Goal: Information Seeking & Learning: Find specific fact

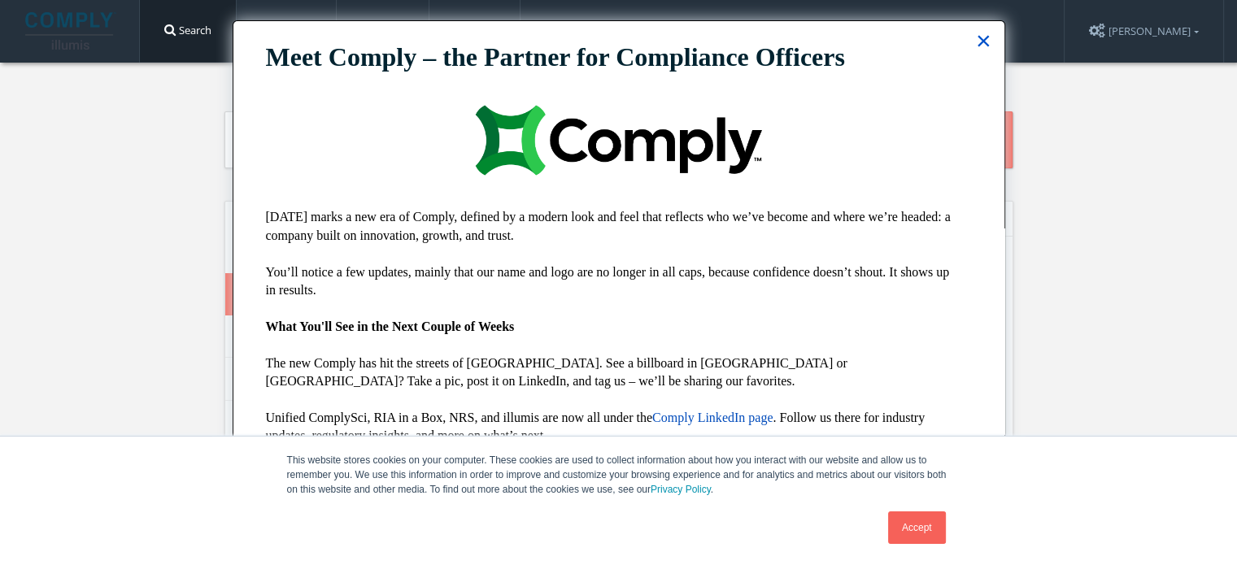
click at [976, 39] on button "×" at bounding box center [983, 41] width 15 height 26
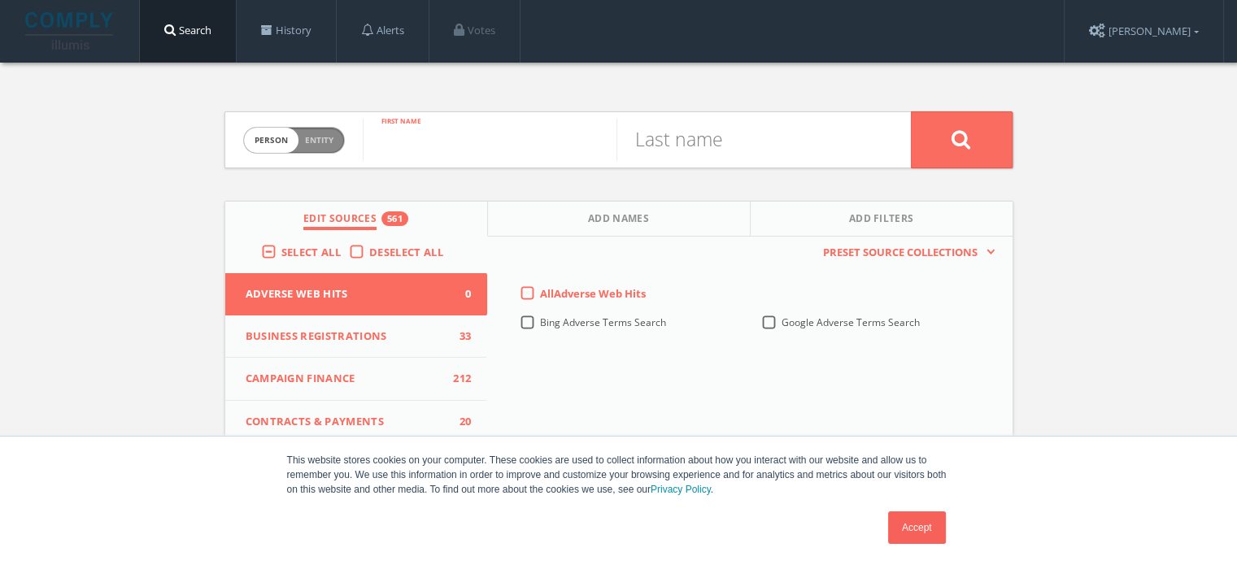
click at [455, 146] on input "text" at bounding box center [490, 140] width 254 height 42
type input "[PERSON_NAME]"
click at [540, 290] on label "All Adverse Web Hits" at bounding box center [593, 294] width 106 height 16
click at [0, 0] on Hits-all-0 "All Adverse Web Hits" at bounding box center [0, 0] width 0 height 0
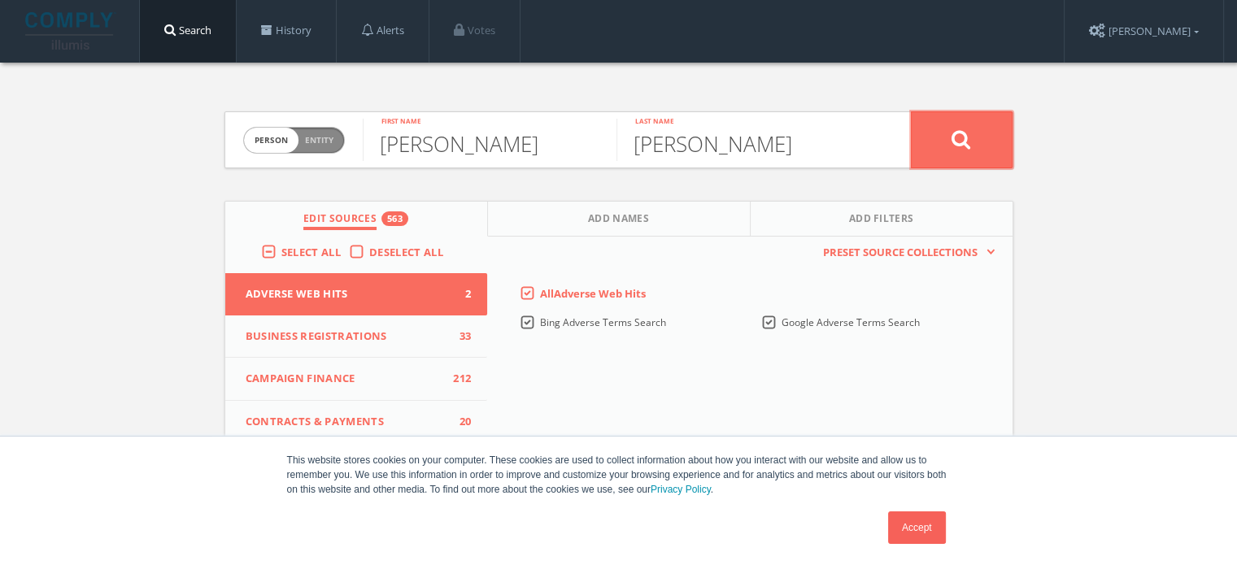
click at [994, 128] on button at bounding box center [962, 139] width 102 height 57
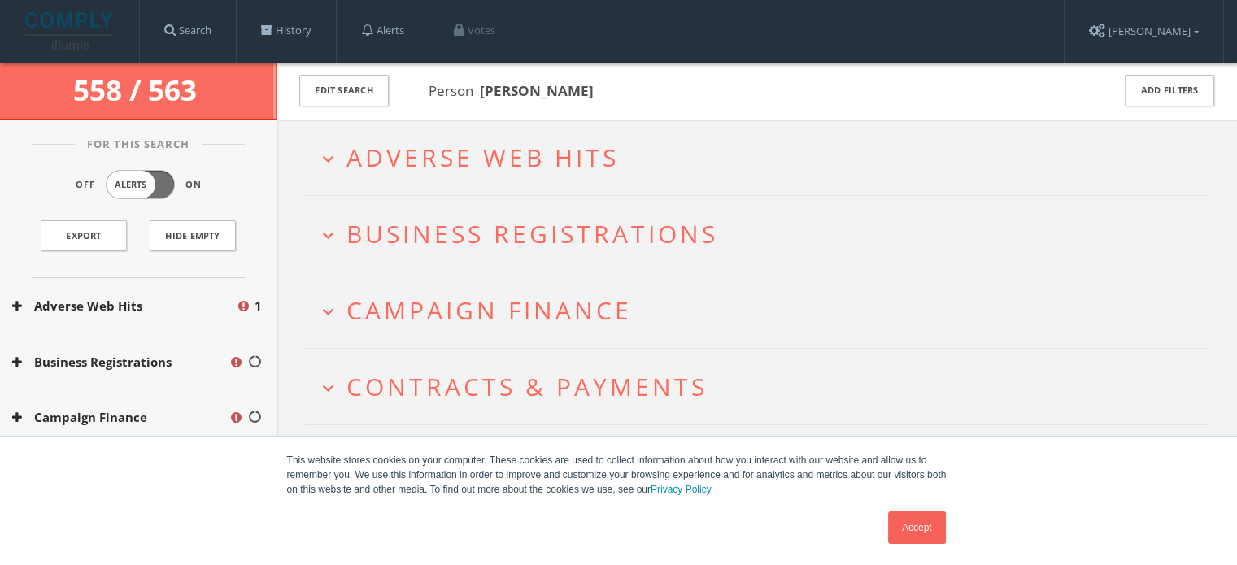
click at [333, 307] on icon "expand_more" at bounding box center [328, 312] width 22 height 22
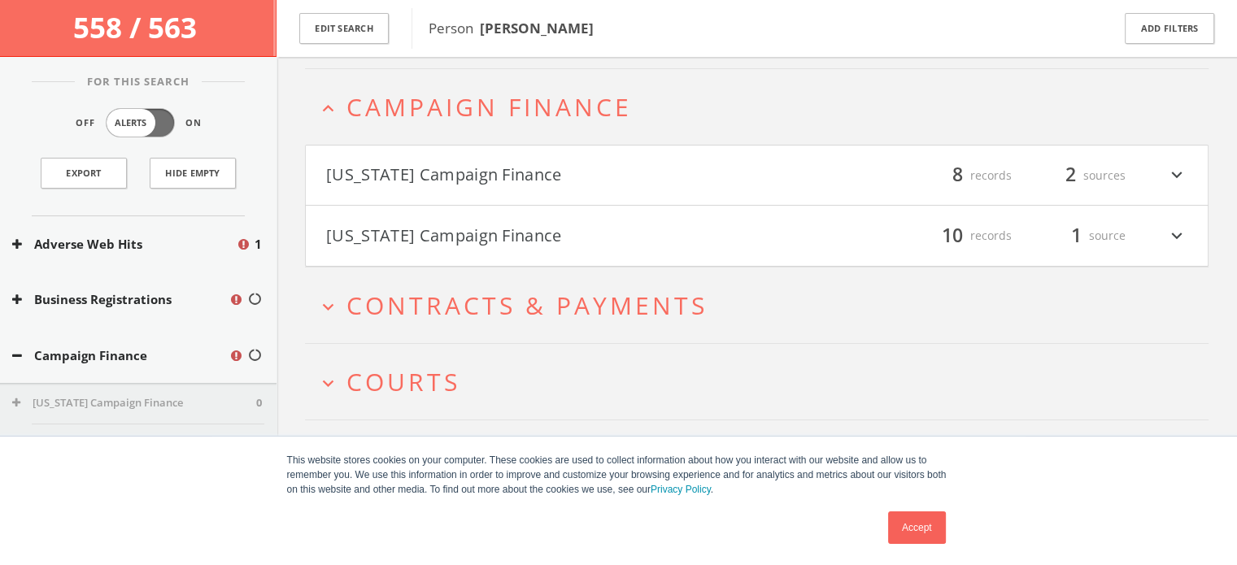
scroll to position [215, 0]
click at [485, 176] on button "[US_STATE] Campaign Finance" at bounding box center [541, 173] width 431 height 28
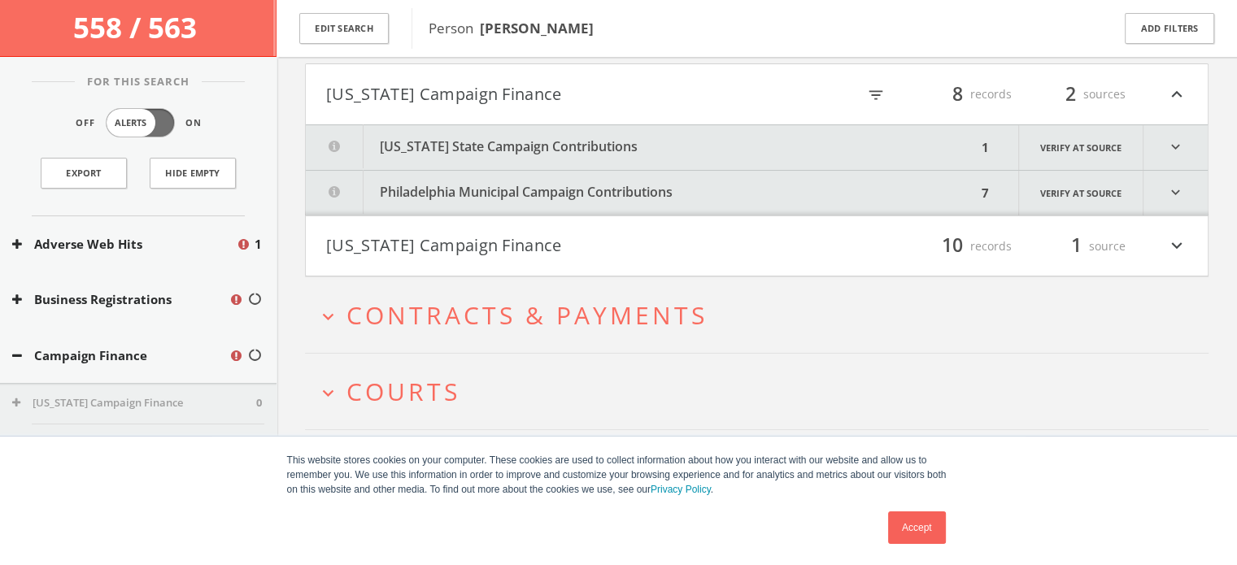
scroll to position [298, 0]
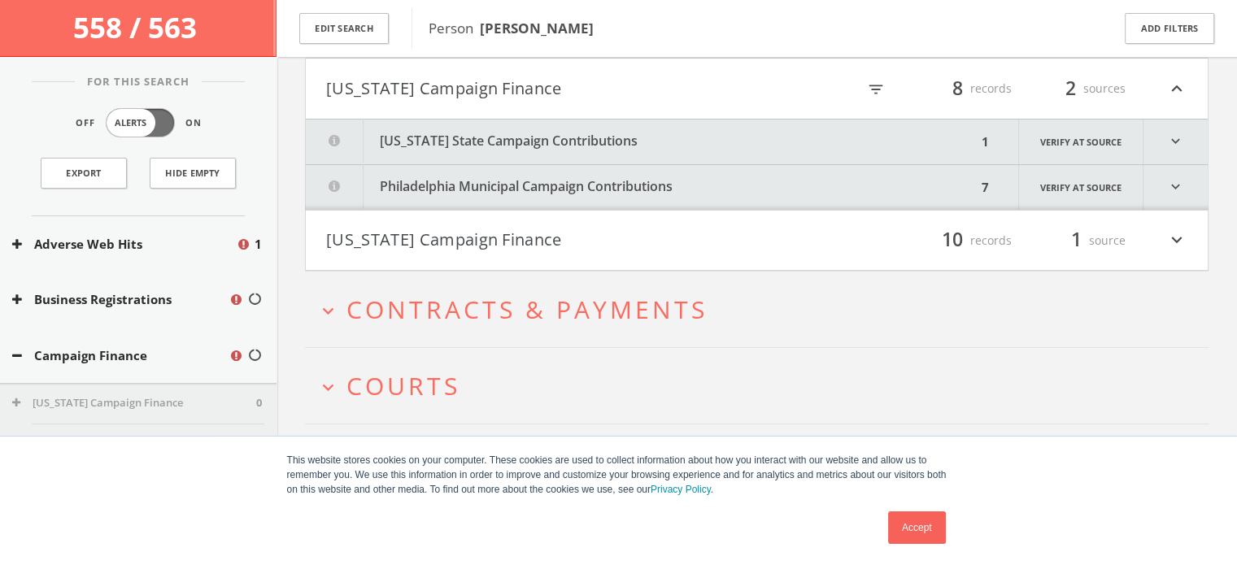
click at [507, 237] on button "[US_STATE] Campaign Finance" at bounding box center [541, 241] width 431 height 28
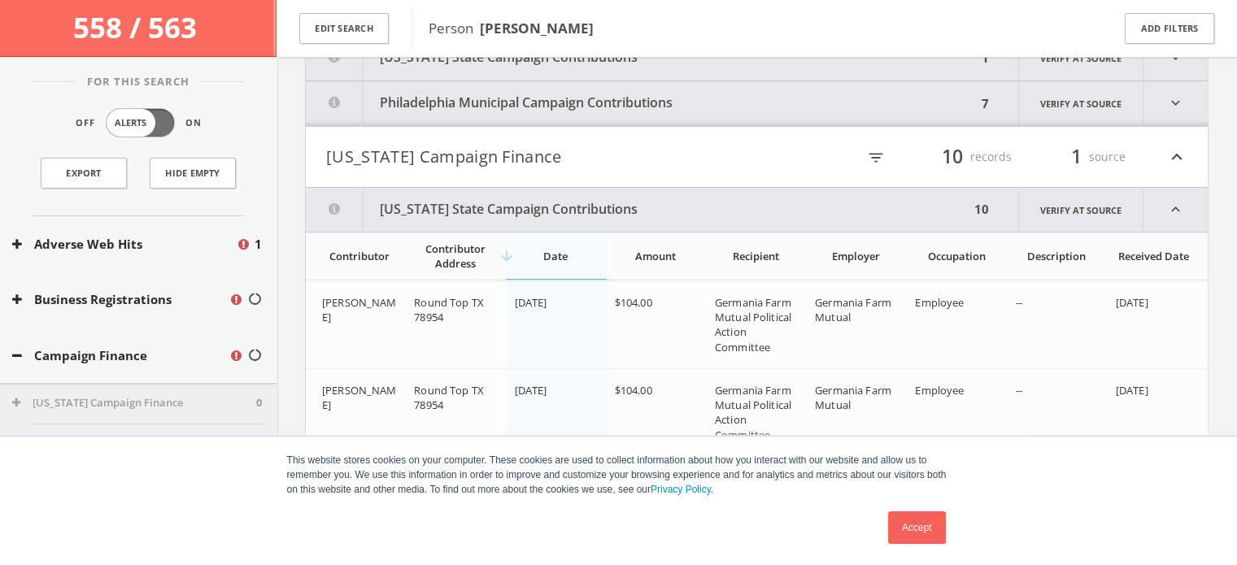
scroll to position [372, 0]
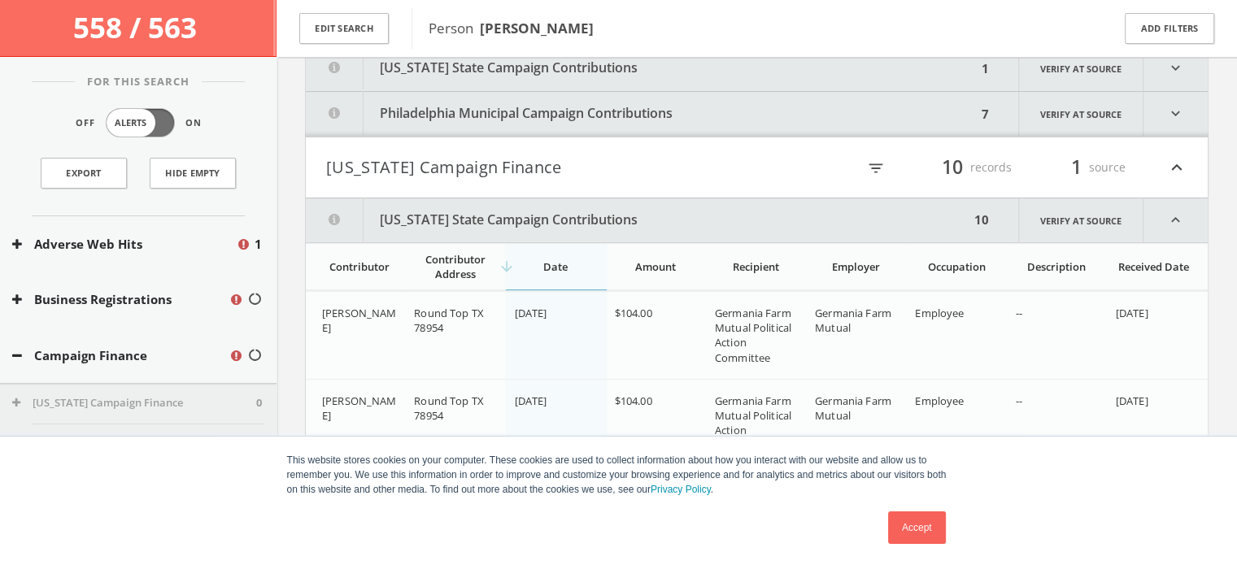
click at [450, 174] on button "[US_STATE] Campaign Finance" at bounding box center [541, 168] width 431 height 28
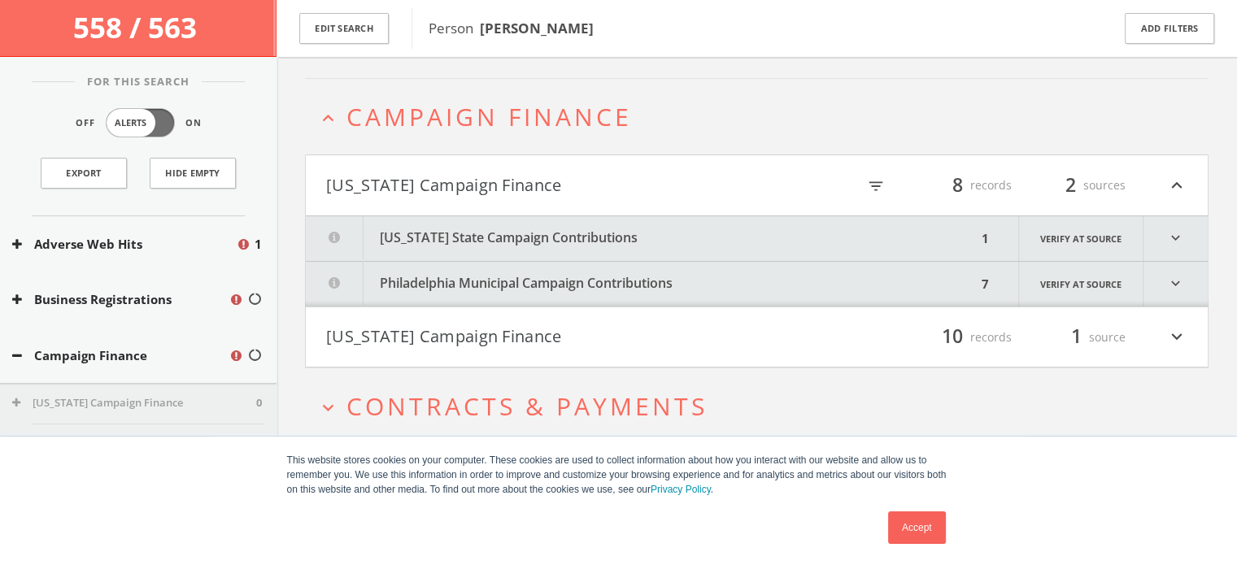
click at [472, 242] on button "[US_STATE] State Campaign Contributions" at bounding box center [641, 238] width 671 height 45
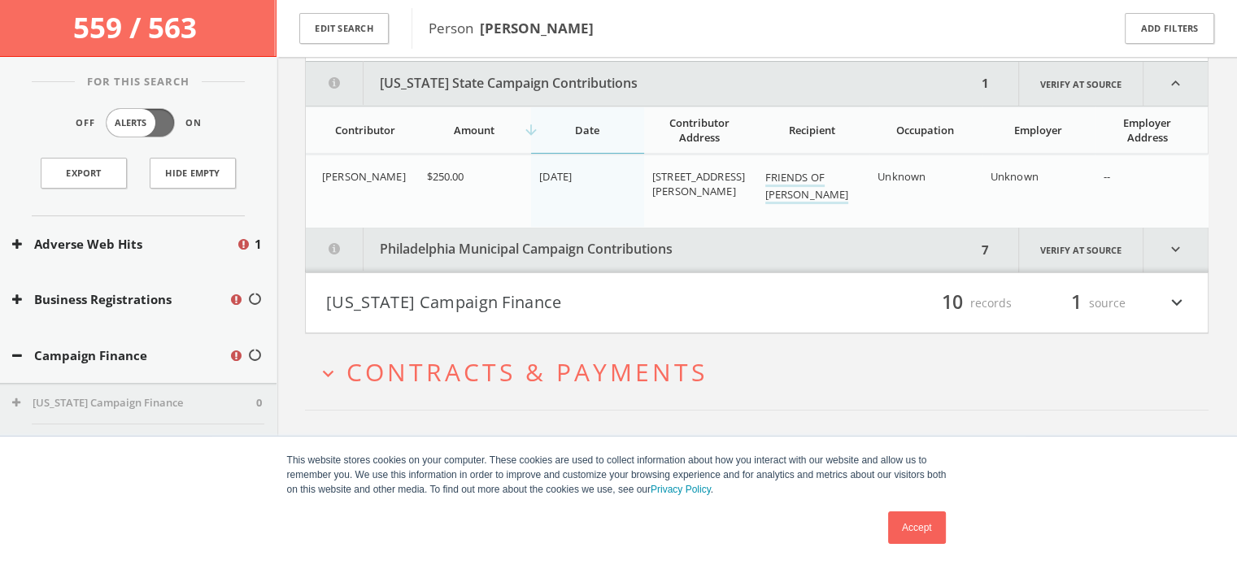
scroll to position [358, 0]
click at [443, 249] on button "Philadelphia Municipal Campaign Contributions" at bounding box center [641, 248] width 671 height 45
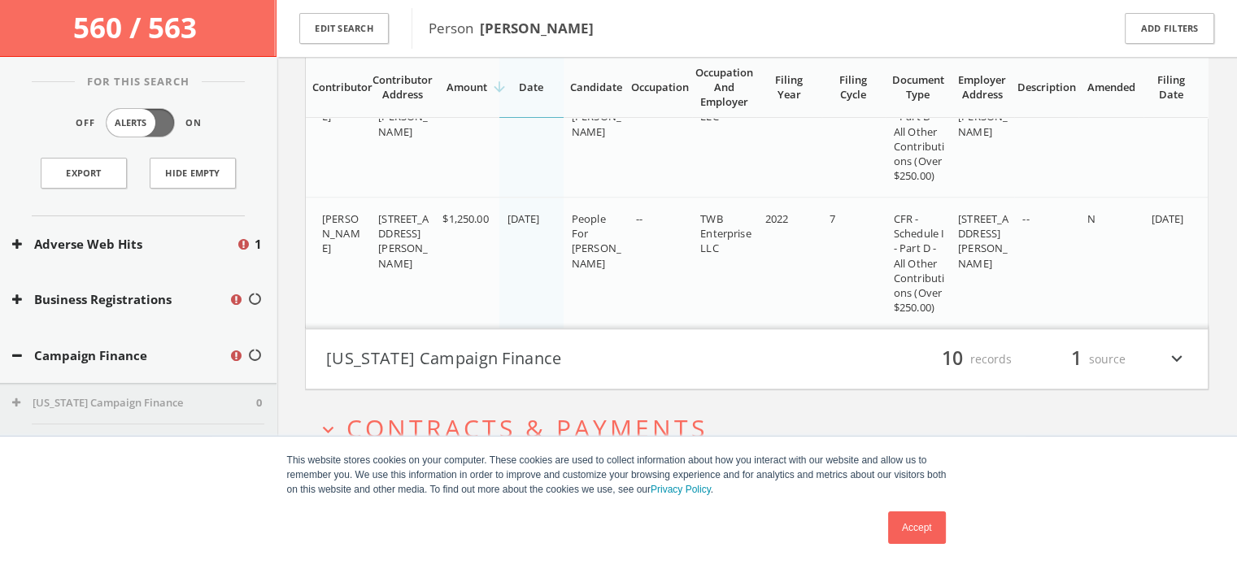
scroll to position [1418, 0]
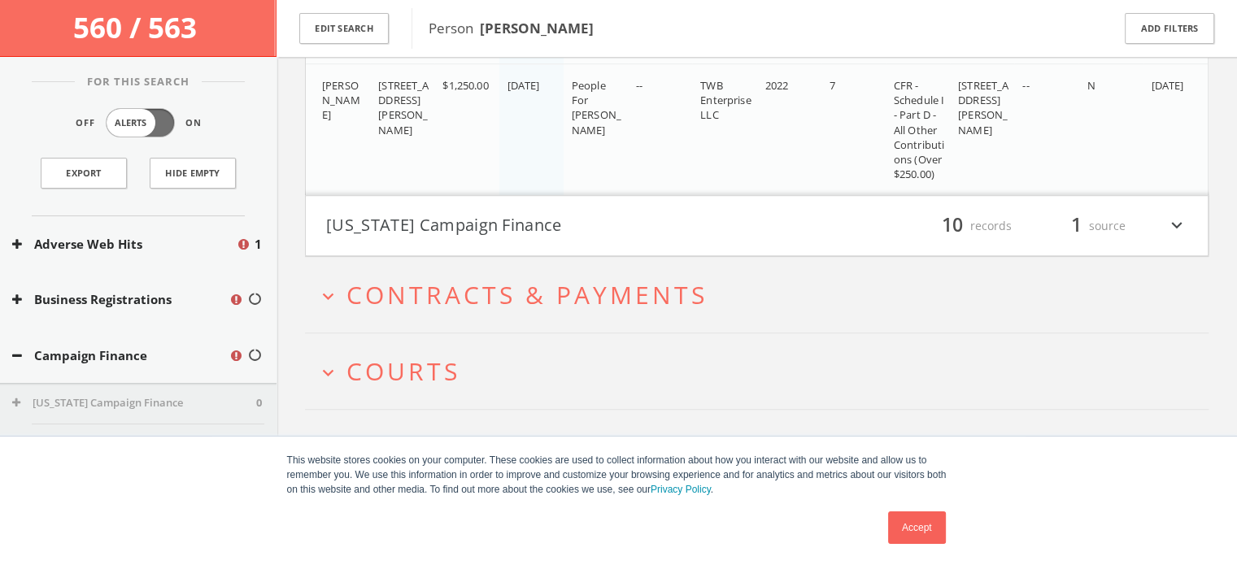
click at [433, 307] on h2 "expand_more Contracts & Payments" at bounding box center [756, 295] width 903 height 76
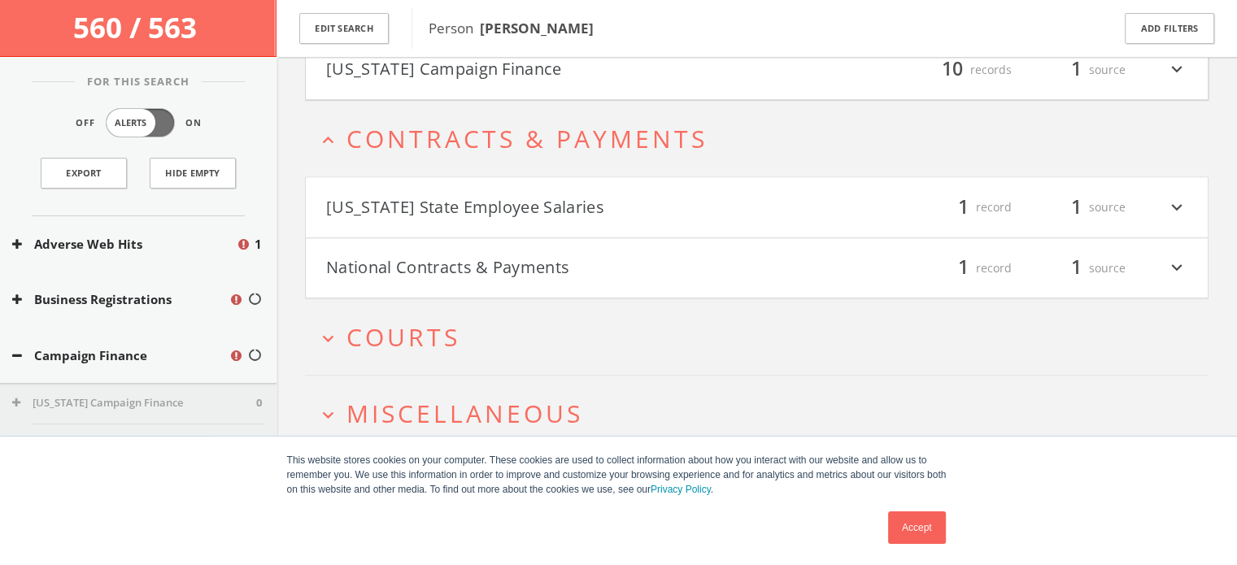
scroll to position [1587, 0]
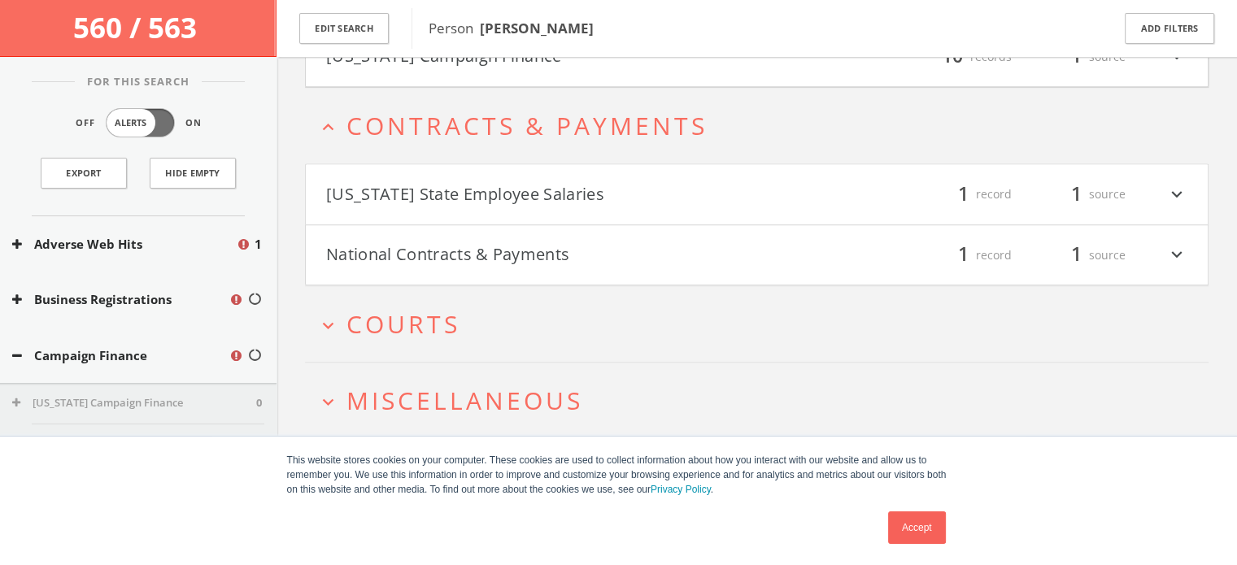
click at [473, 254] on button "National Contracts & Payments" at bounding box center [541, 256] width 431 height 28
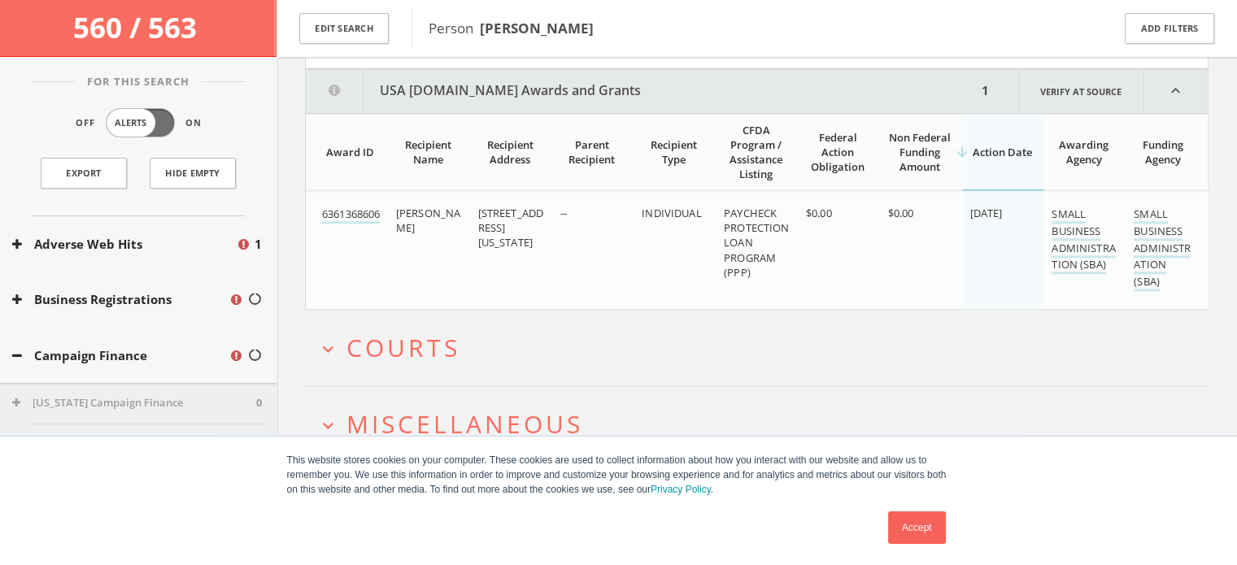
scroll to position [1809, 0]
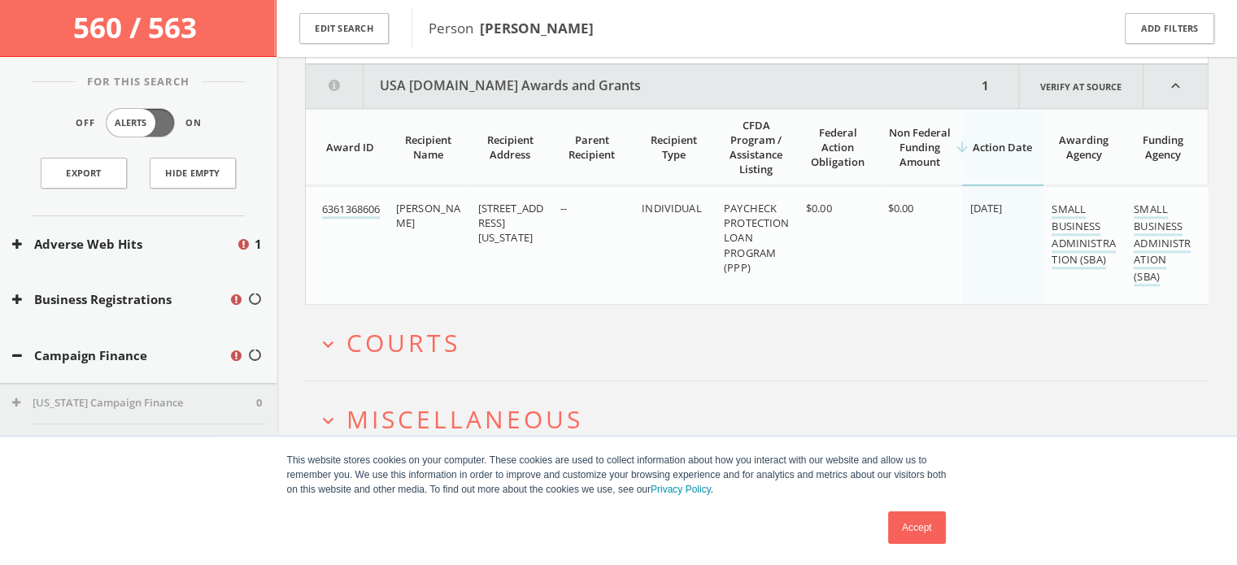
click at [403, 342] on span "Courts" at bounding box center [403, 342] width 114 height 33
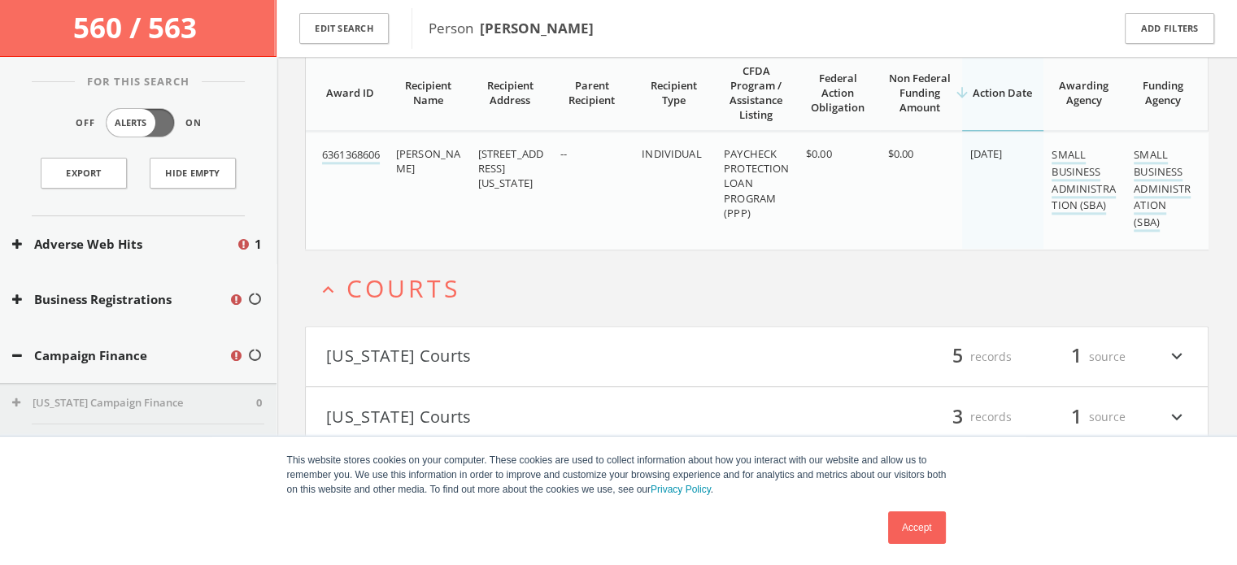
scroll to position [1948, 0]
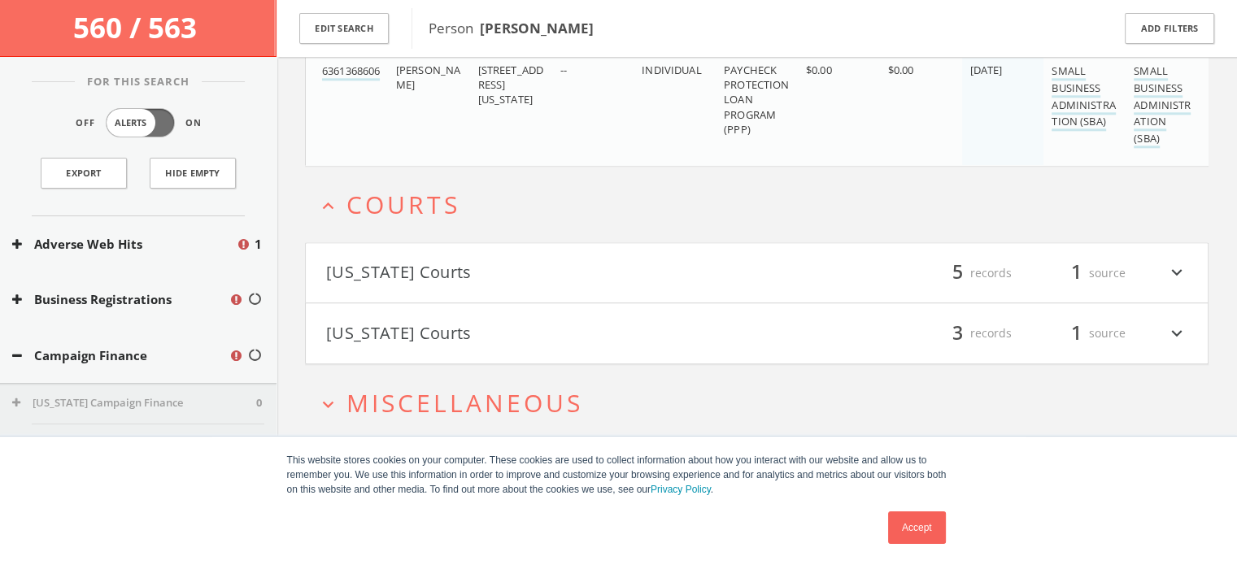
click at [403, 259] on button "[US_STATE] Courts" at bounding box center [541, 273] width 431 height 28
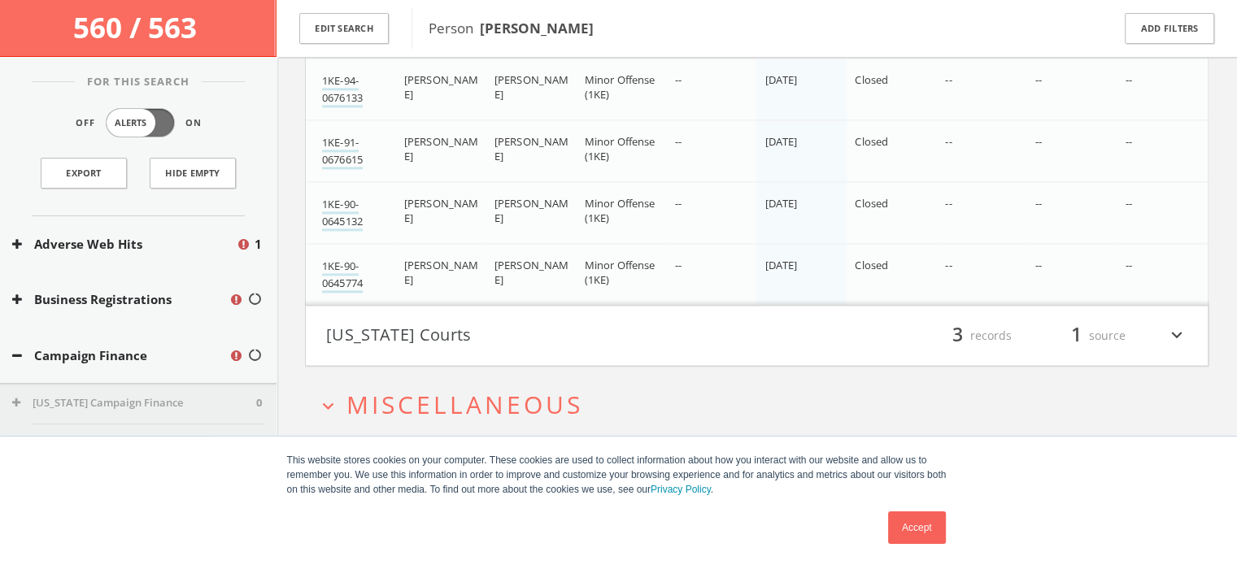
scroll to position [2349, 0]
click at [399, 333] on button "[US_STATE] Courts" at bounding box center [541, 336] width 431 height 28
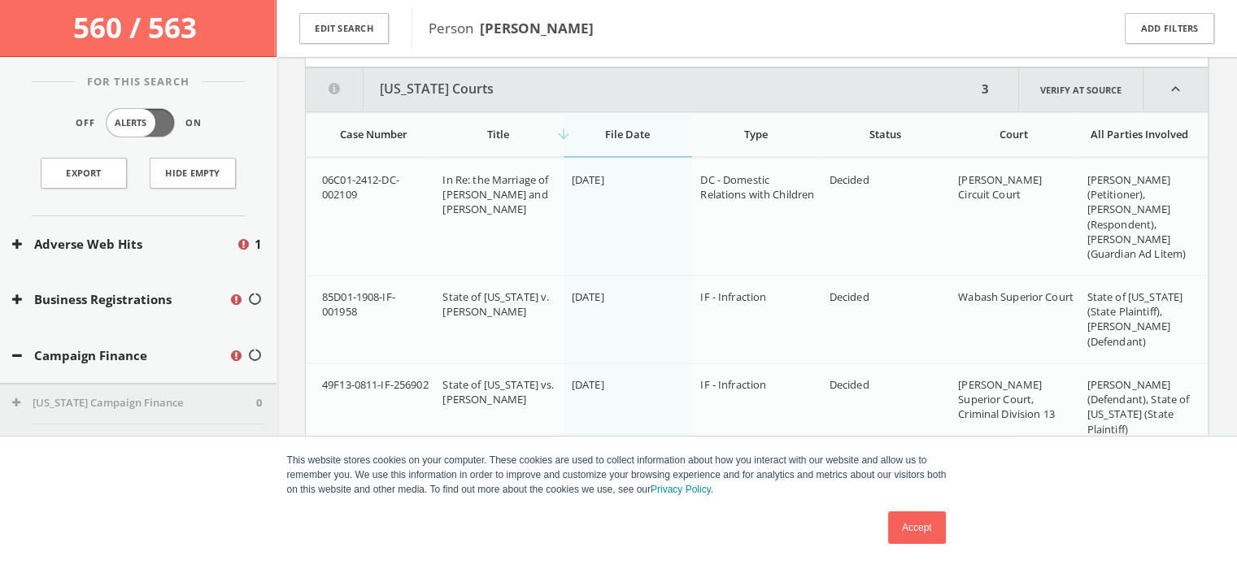
scroll to position [2732, 0]
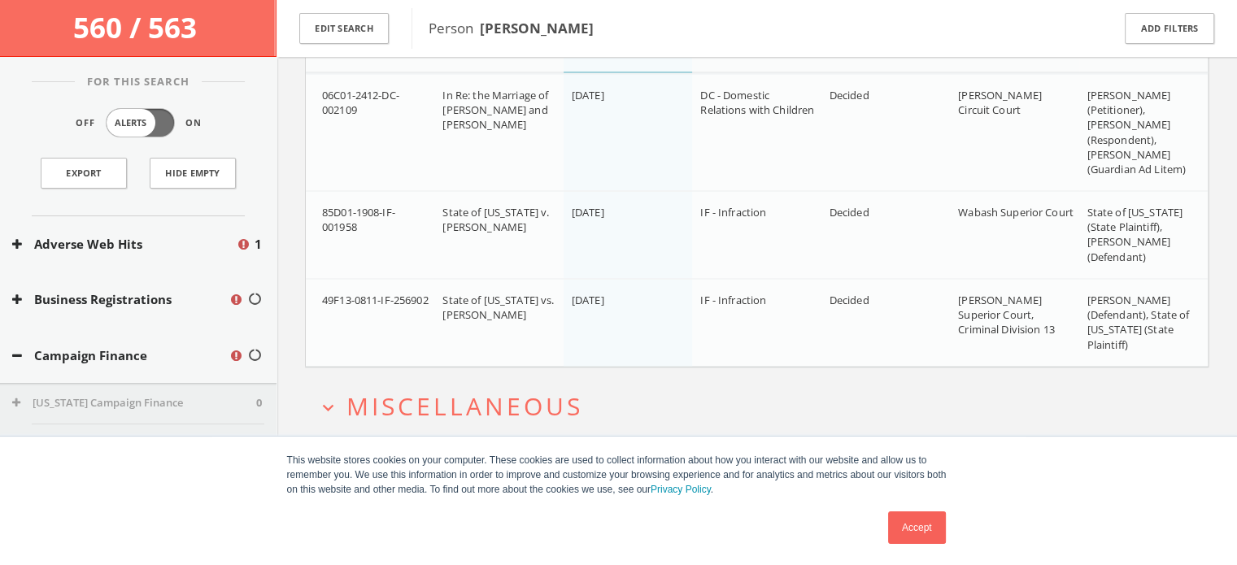
click at [475, 391] on span "Miscellaneous" at bounding box center [464, 405] width 237 height 33
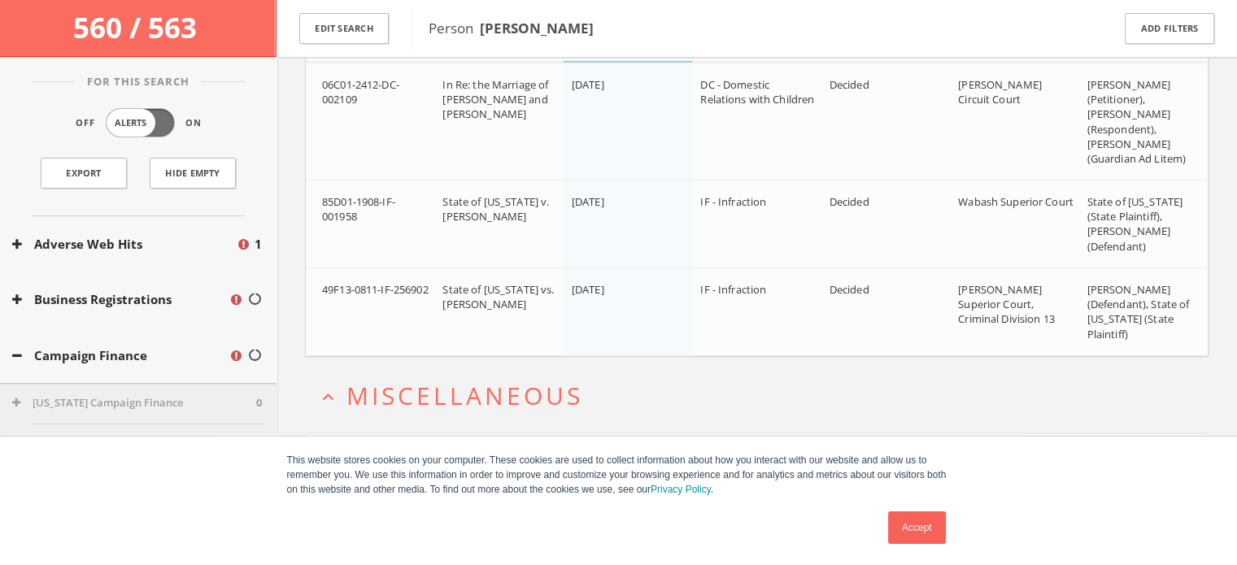
scroll to position [2794, 0]
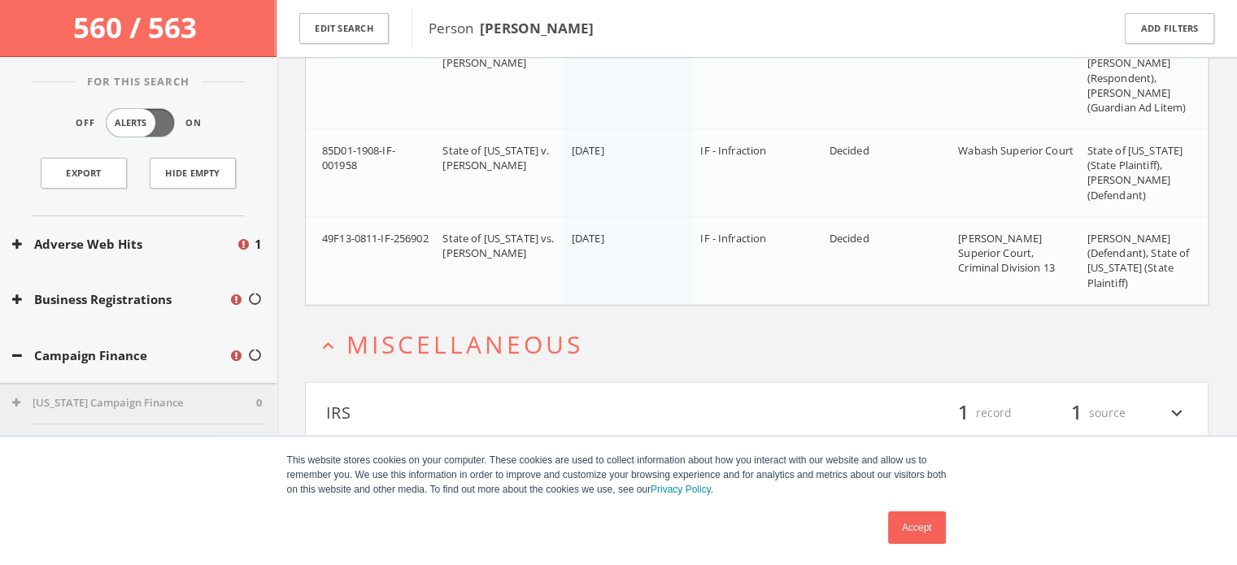
click at [469, 401] on button "IRS" at bounding box center [541, 412] width 431 height 28
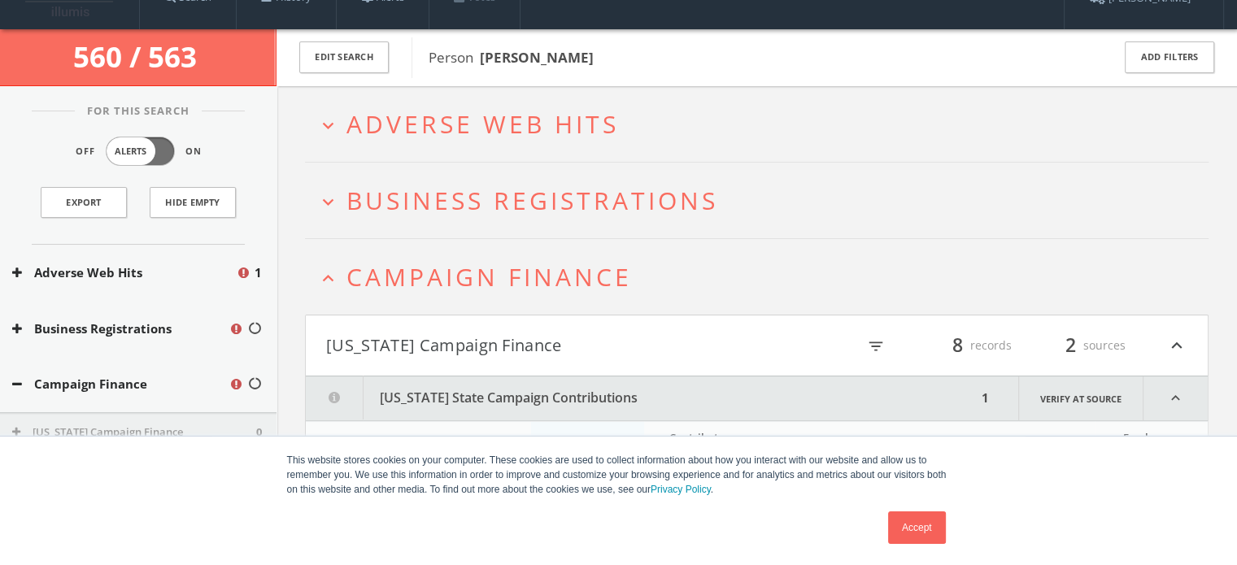
scroll to position [26, 0]
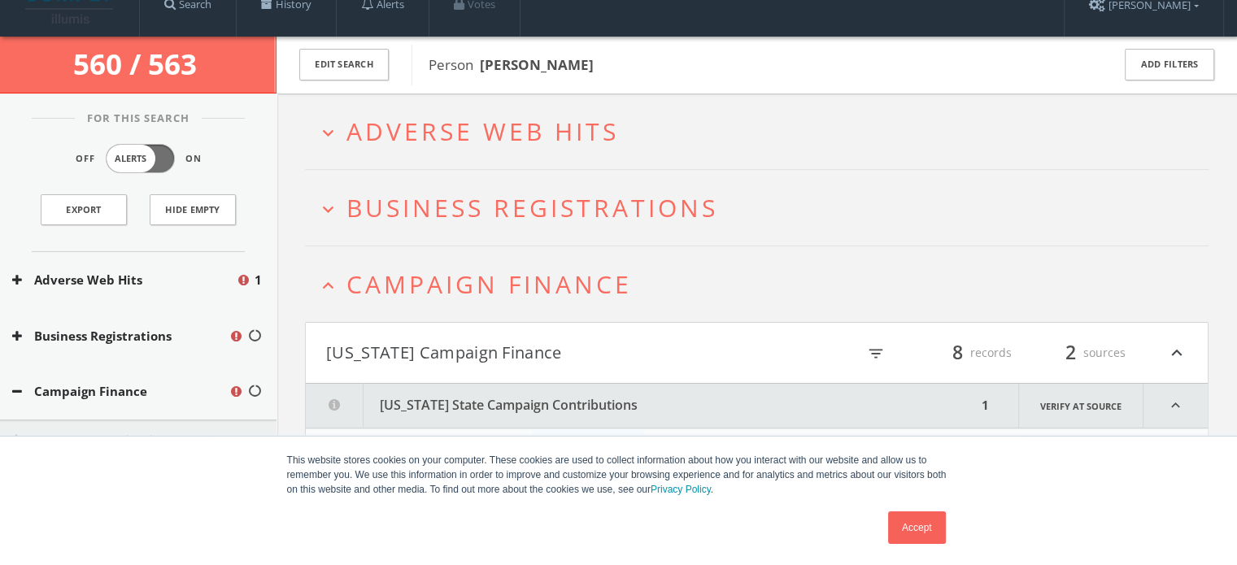
click at [498, 217] on span "Business Registrations" at bounding box center [532, 207] width 372 height 33
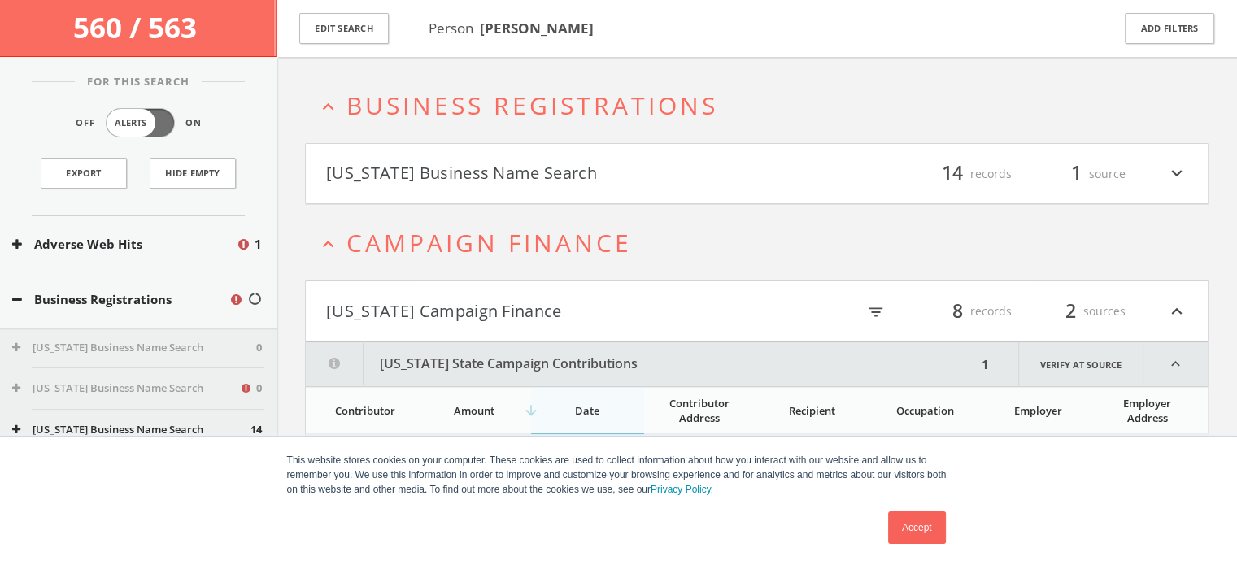
scroll to position [138, 0]
click at [512, 169] on button "[US_STATE] Business Name Search" at bounding box center [541, 173] width 431 height 28
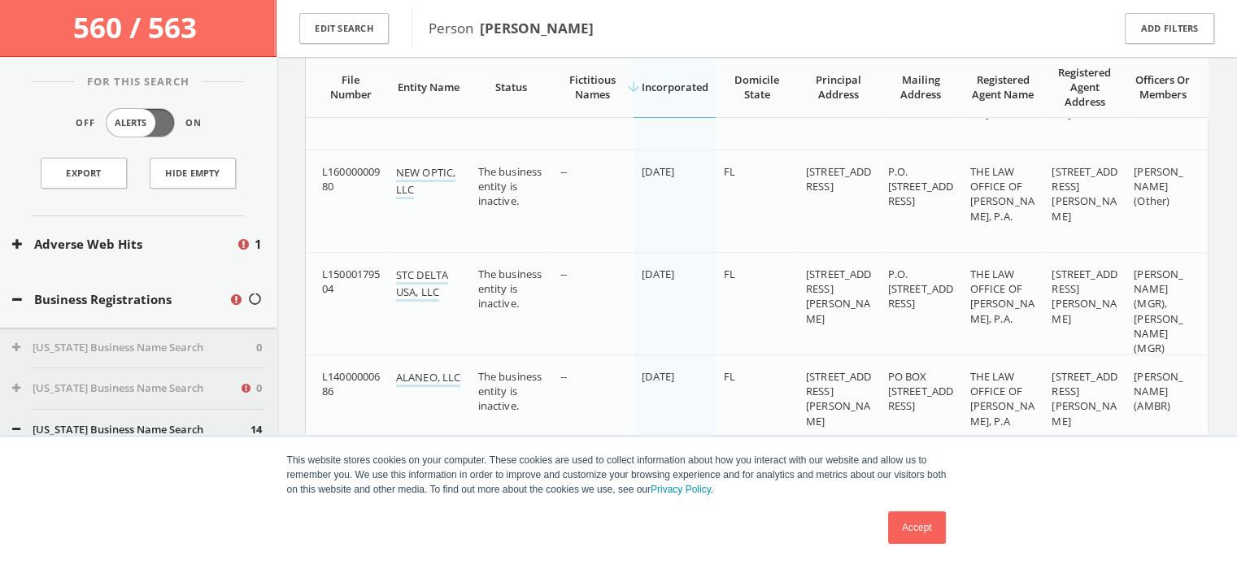
scroll to position [813, 0]
